Goal: Task Accomplishment & Management: Manage account settings

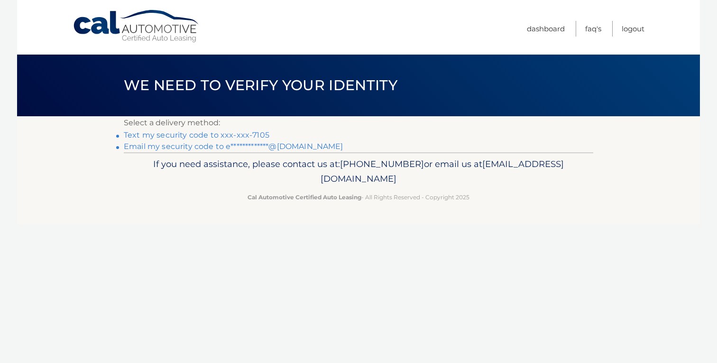
click at [246, 135] on link "Text my security code to xxx-xxx-7105" at bounding box center [197, 134] width 146 height 9
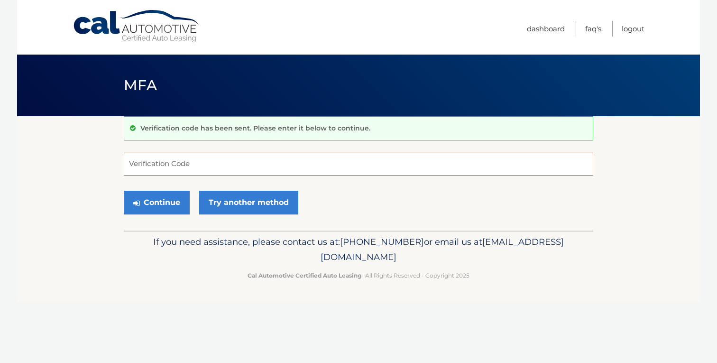
click at [233, 162] on input "Verification Code" at bounding box center [358, 164] width 469 height 24
type input "062067"
click at [124, 191] on button "Continue" at bounding box center [157, 203] width 66 height 24
click at [157, 200] on button "Continue" at bounding box center [157, 203] width 66 height 24
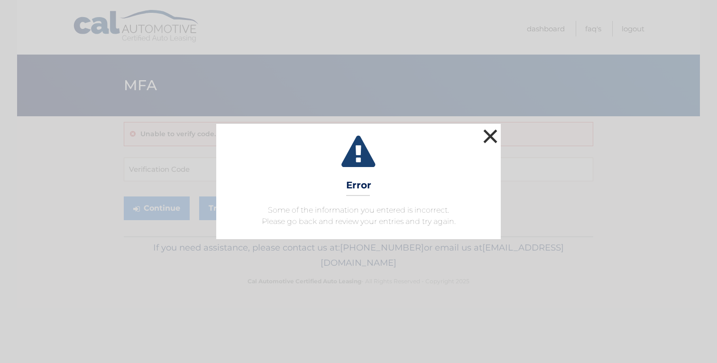
click at [492, 139] on button "×" at bounding box center [490, 136] width 19 height 19
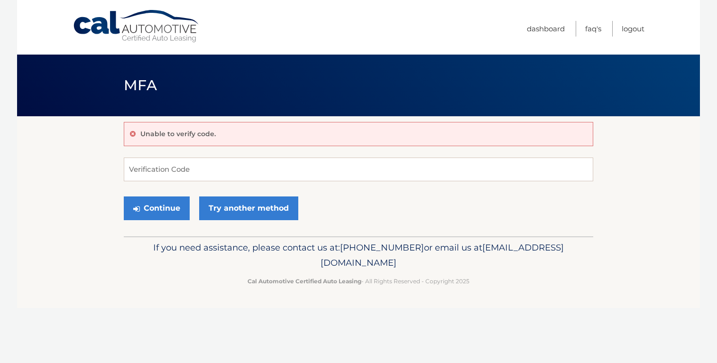
click at [177, 156] on div "Unable to verify code. Verification Code Continue Try another method" at bounding box center [358, 176] width 469 height 120
click at [174, 166] on input "Verification Code" at bounding box center [358, 169] width 469 height 24
type input "#062067"
click at [124, 196] on button "Continue" at bounding box center [157, 208] width 66 height 24
click at [143, 206] on button "Continue" at bounding box center [157, 208] width 66 height 24
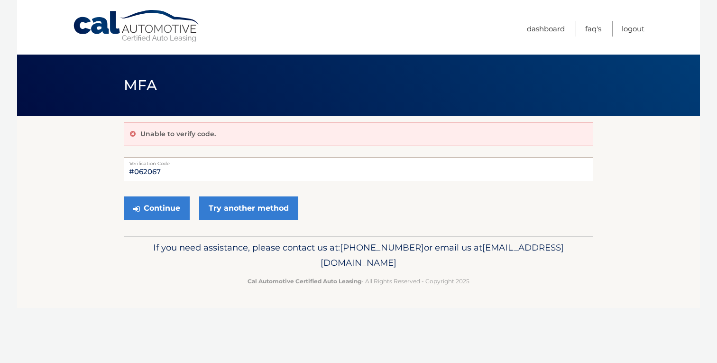
click at [238, 169] on input "#062067" at bounding box center [358, 169] width 469 height 24
type input "062067"
click at [137, 205] on icon "submit" at bounding box center [136, 209] width 7 height 8
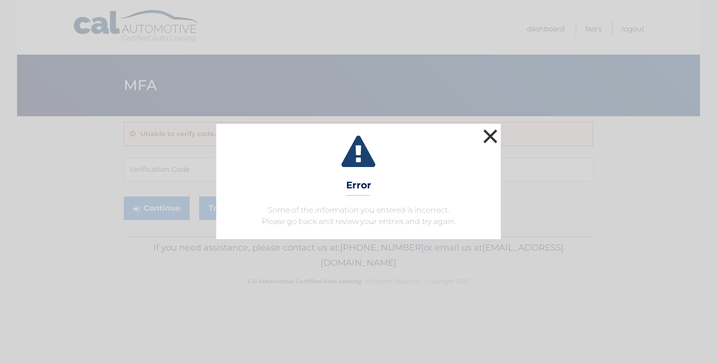
click at [489, 136] on button "×" at bounding box center [490, 136] width 19 height 19
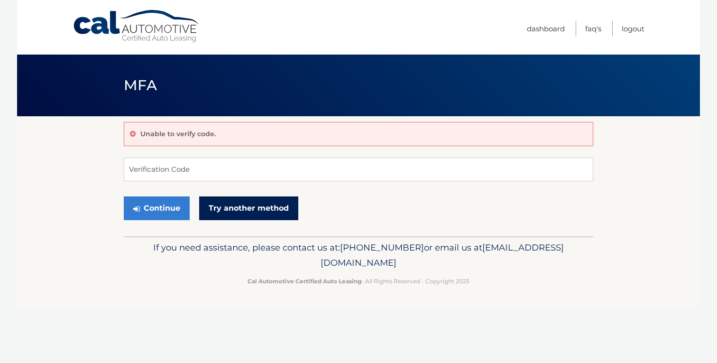
click at [238, 209] on link "Try another method" at bounding box center [248, 208] width 99 height 24
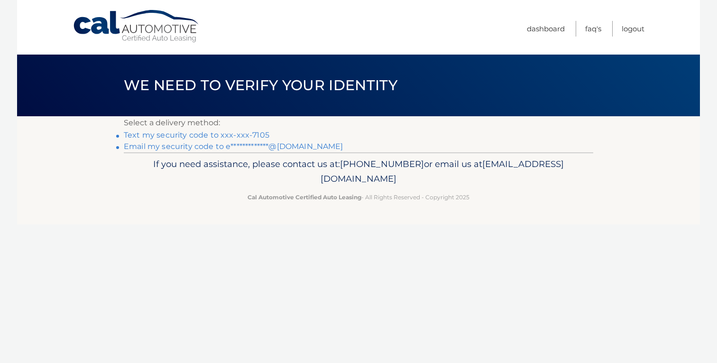
click at [290, 145] on link "**********" at bounding box center [233, 146] width 219 height 9
click at [187, 145] on link "**********" at bounding box center [233, 146] width 219 height 9
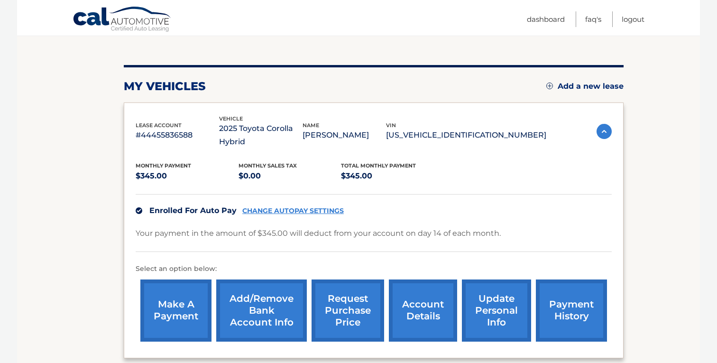
scroll to position [90, 0]
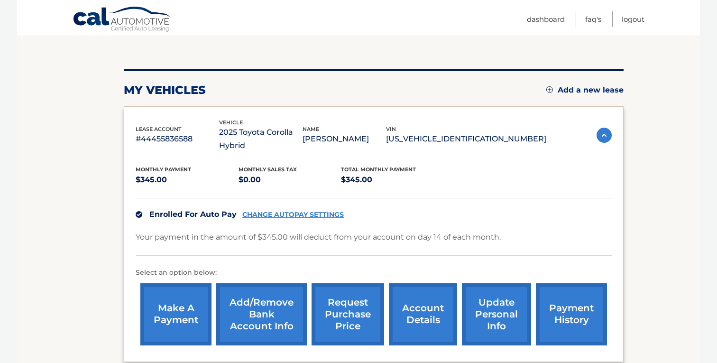
click at [292, 315] on link "Add/Remove bank account info" at bounding box center [261, 314] width 91 height 62
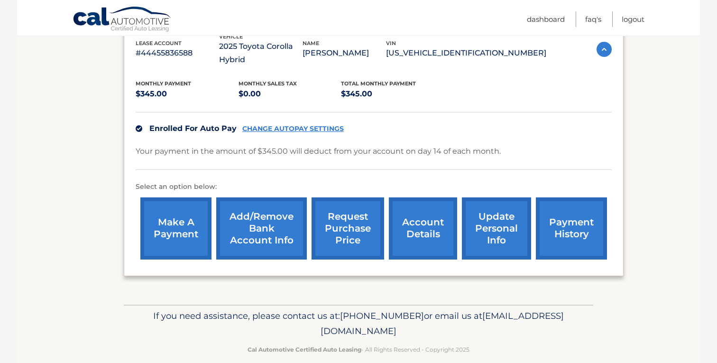
click at [441, 211] on link "account details" at bounding box center [423, 228] width 68 height 62
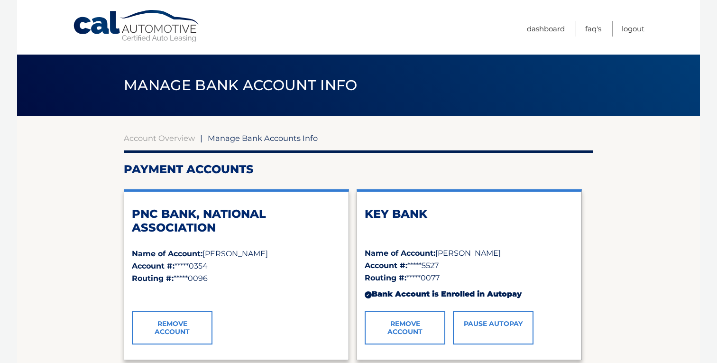
click at [170, 144] on div "Account Overview | Manage Bank Accounts Info Payment Accounts PNC BANK, NATIONA…" at bounding box center [358, 331] width 469 height 397
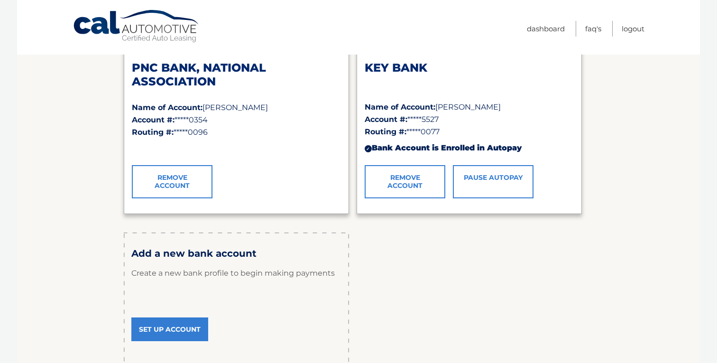
scroll to position [239, 0]
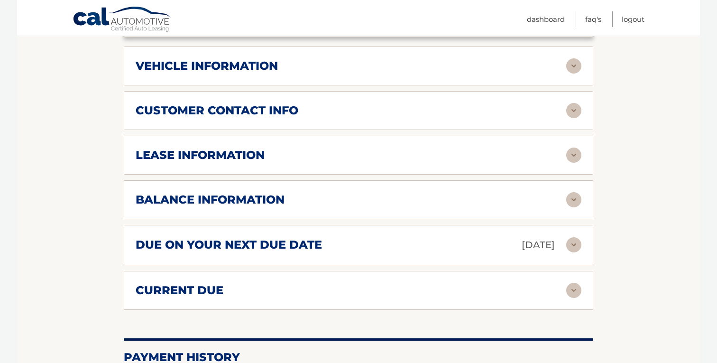
scroll to position [422, 0]
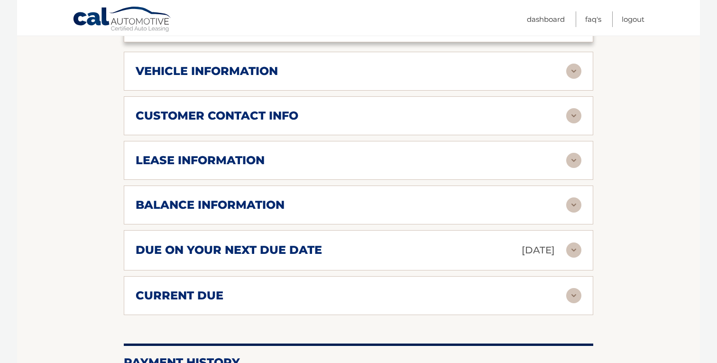
click at [571, 73] on img at bounding box center [573, 71] width 15 height 15
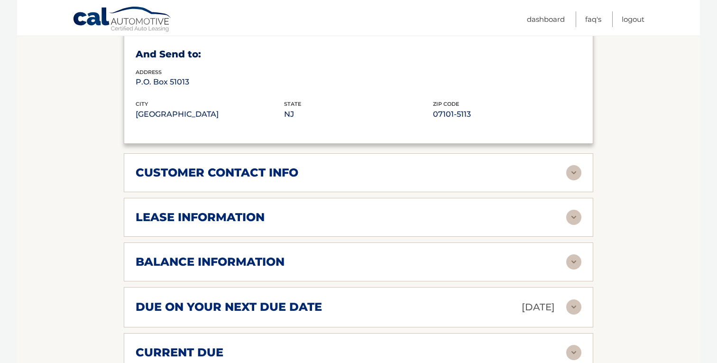
scroll to position [616, 0]
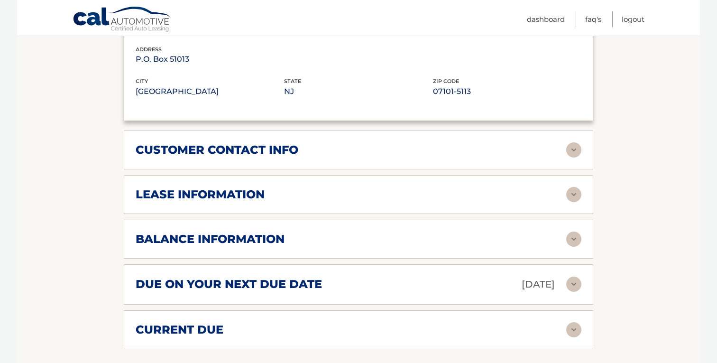
click at [569, 145] on img at bounding box center [573, 149] width 15 height 15
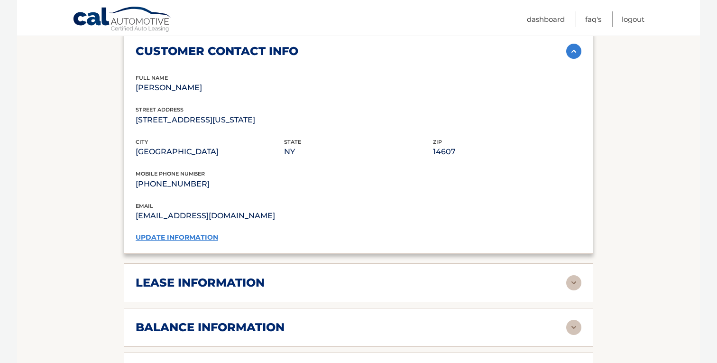
scroll to position [716, 0]
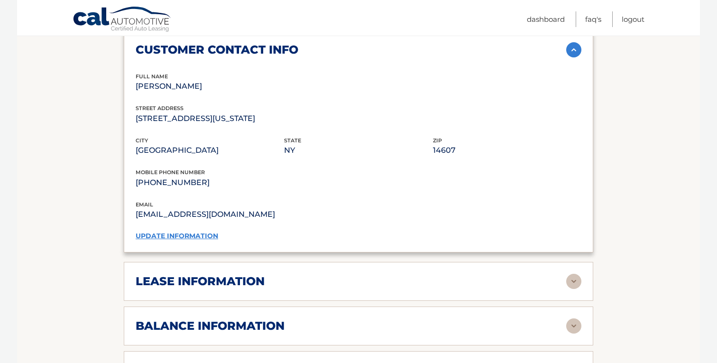
click at [170, 232] on link "update information" at bounding box center [177, 235] width 82 height 9
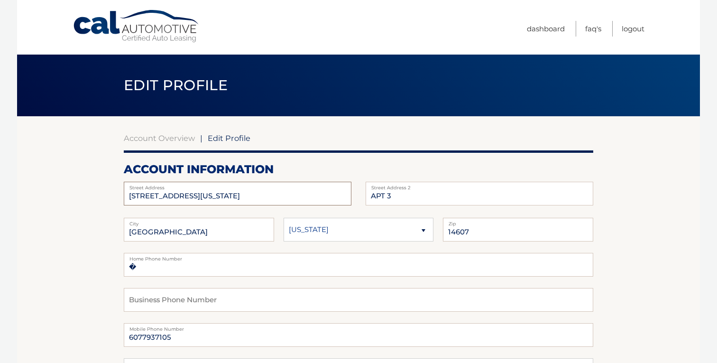
click at [202, 196] on input "16 DELAWARE ST" at bounding box center [238, 194] width 228 height 24
type input "283 E. Miller Rd"
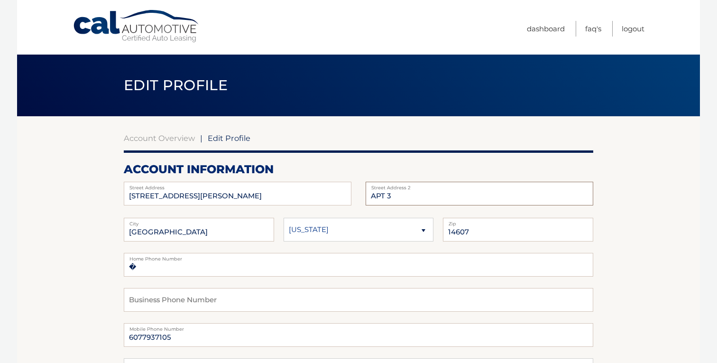
click at [396, 200] on input "APT 3" at bounding box center [479, 194] width 228 height 24
type input "A"
click at [235, 227] on input "ROCHESTER" at bounding box center [199, 230] width 150 height 24
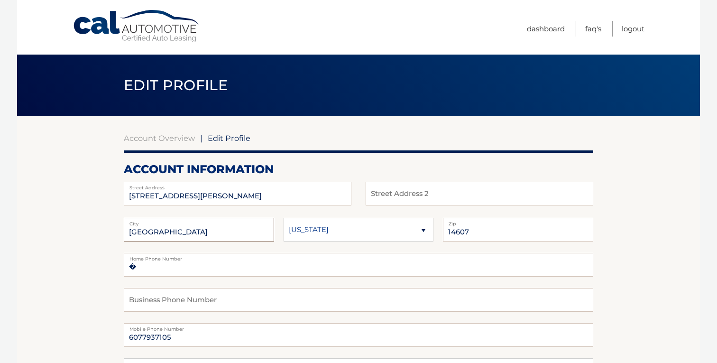
click at [235, 227] on input "ROCHESTER" at bounding box center [199, 230] width 150 height 24
type input "Ithaca"
click at [480, 233] on input "14607" at bounding box center [518, 230] width 150 height 24
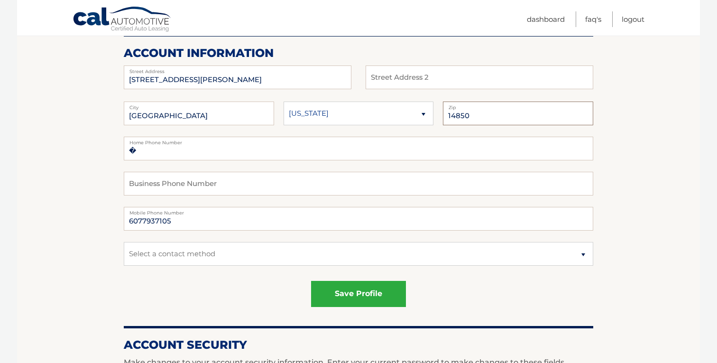
scroll to position [114, 0]
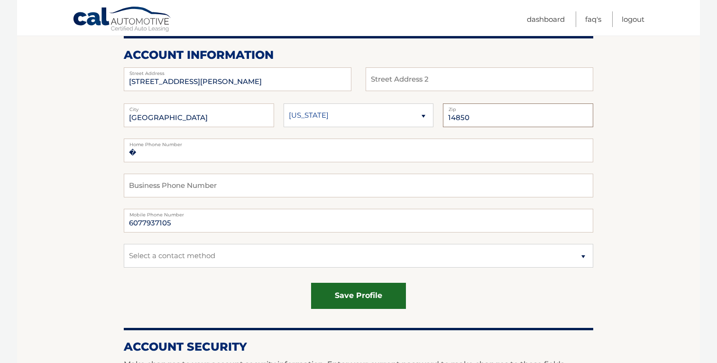
type input "14850"
click at [369, 291] on button "save profile" at bounding box center [358, 296] width 95 height 26
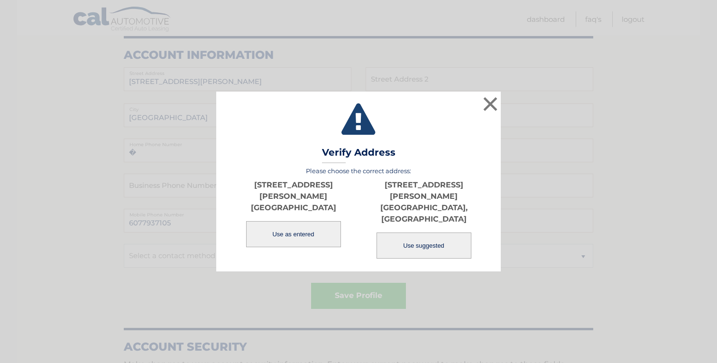
click at [423, 232] on button "Use suggested" at bounding box center [423, 245] width 95 height 26
type input "[STREET_ADDRESS][PERSON_NAME]"
type input "[GEOGRAPHIC_DATA]"
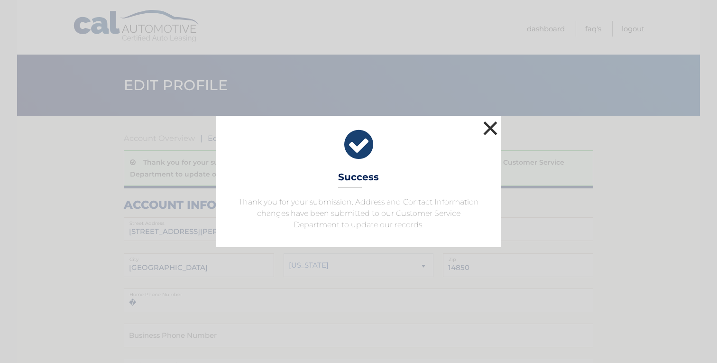
click at [495, 128] on button "×" at bounding box center [490, 128] width 19 height 19
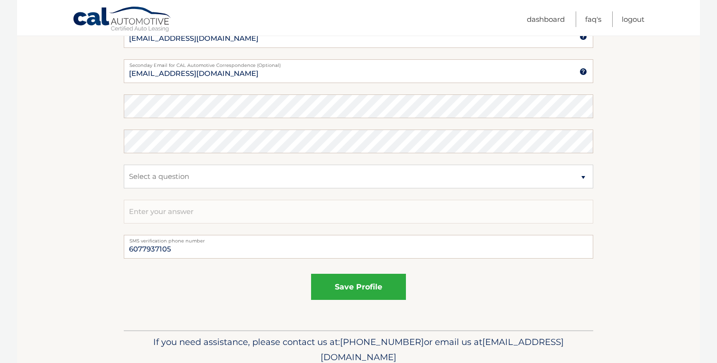
scroll to position [593, 0]
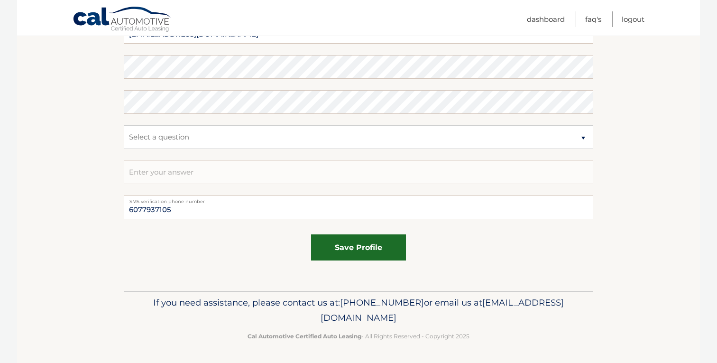
click at [368, 243] on button "save profile" at bounding box center [358, 247] width 95 height 26
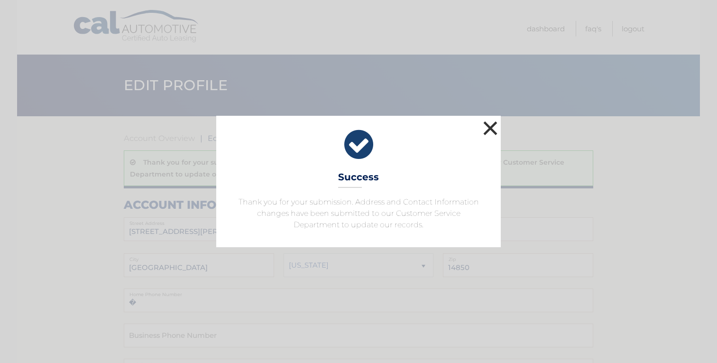
click at [492, 125] on button "×" at bounding box center [490, 128] width 19 height 19
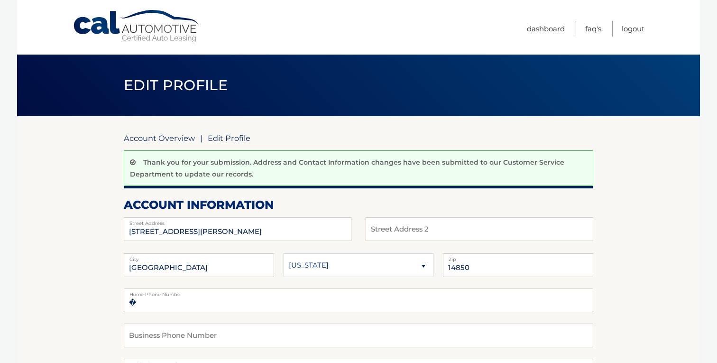
click at [149, 138] on link "Account Overview" at bounding box center [159, 137] width 71 height 9
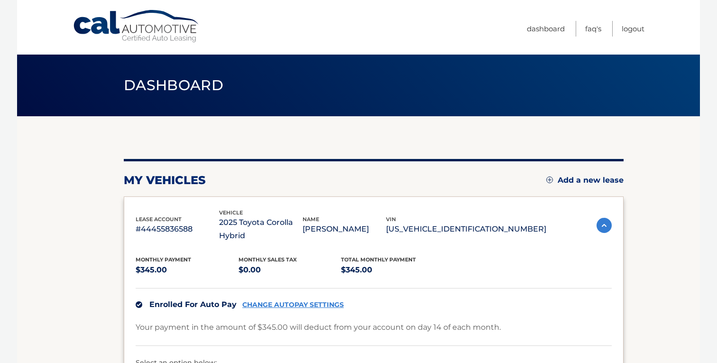
scroll to position [176, 0]
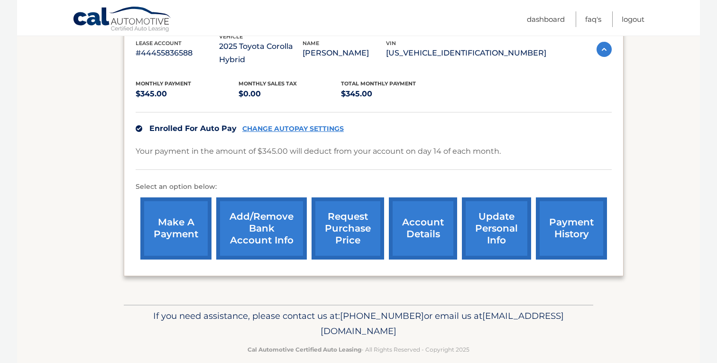
click at [418, 219] on link "account details" at bounding box center [423, 228] width 68 height 62
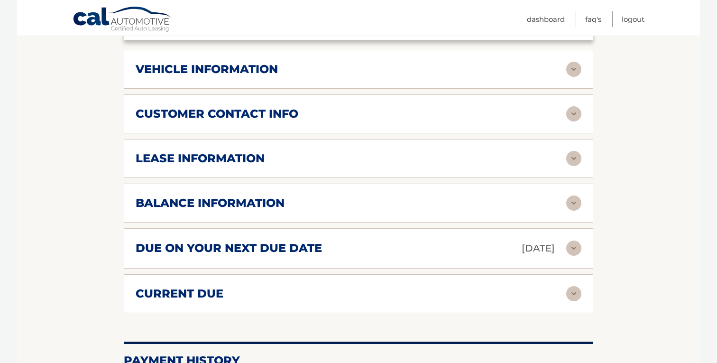
scroll to position [428, 0]
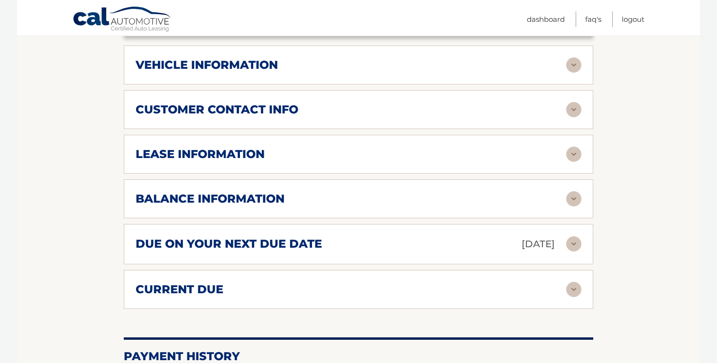
click at [575, 211] on div "balance information Payments Received 8 Payments Remaining 31 Next Payment will…" at bounding box center [358, 198] width 469 height 39
click at [573, 204] on img at bounding box center [573, 198] width 15 height 15
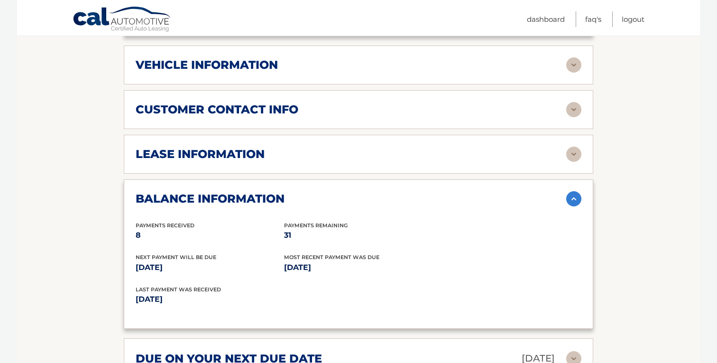
click at [571, 146] on img at bounding box center [573, 153] width 15 height 15
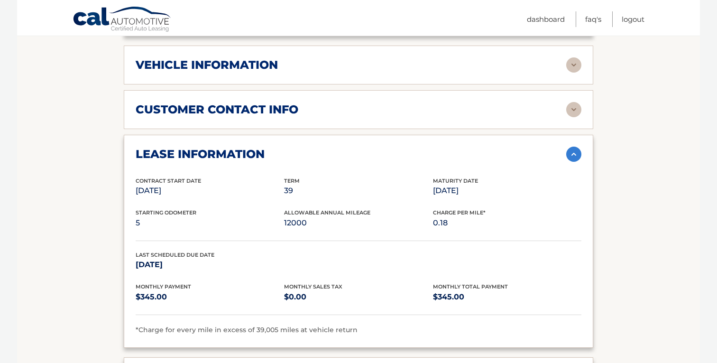
click at [574, 111] on img at bounding box center [573, 109] width 15 height 15
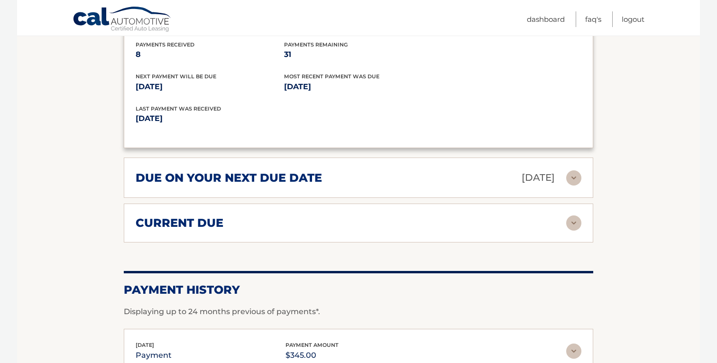
scroll to position [972, 0]
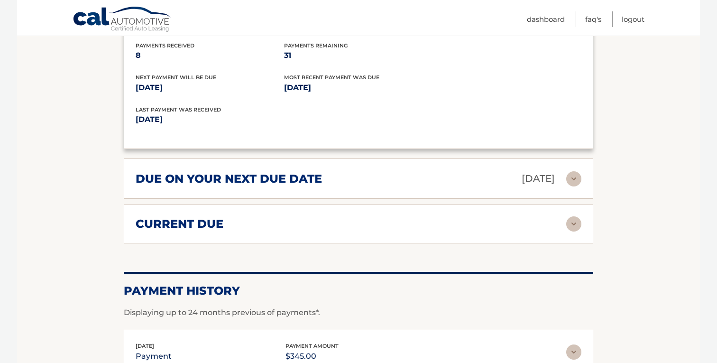
click at [573, 221] on img at bounding box center [573, 223] width 15 height 15
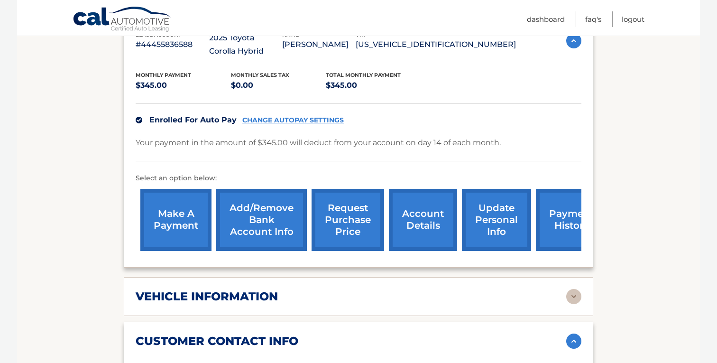
scroll to position [196, 0]
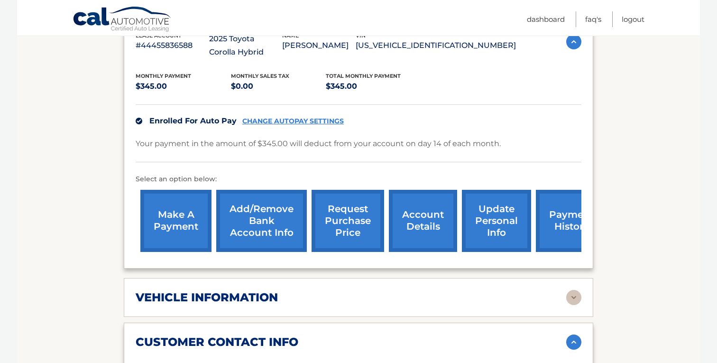
click at [423, 220] on link "account details" at bounding box center [423, 221] width 68 height 62
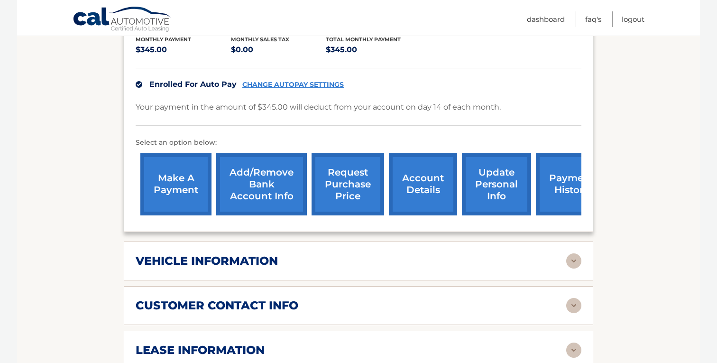
scroll to position [230, 0]
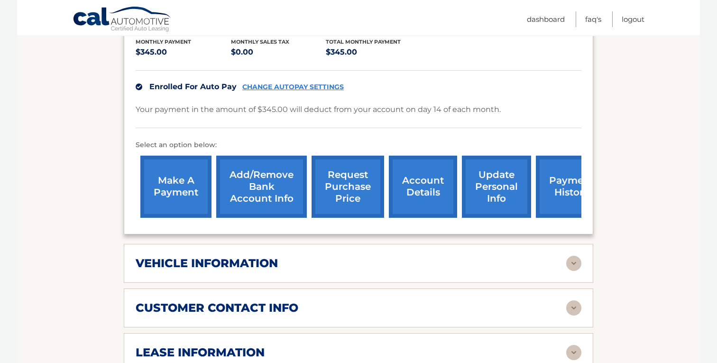
click at [272, 88] on link "CHANGE AUTOPAY SETTINGS" at bounding box center [292, 87] width 101 height 8
click at [264, 192] on link "Add/Remove bank account info" at bounding box center [261, 186] width 91 height 62
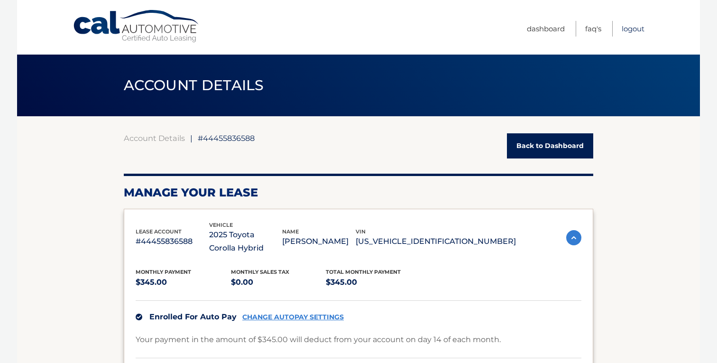
click at [625, 24] on link "Logout" at bounding box center [632, 29] width 23 height 16
